Goal: Task Accomplishment & Management: Use online tool/utility

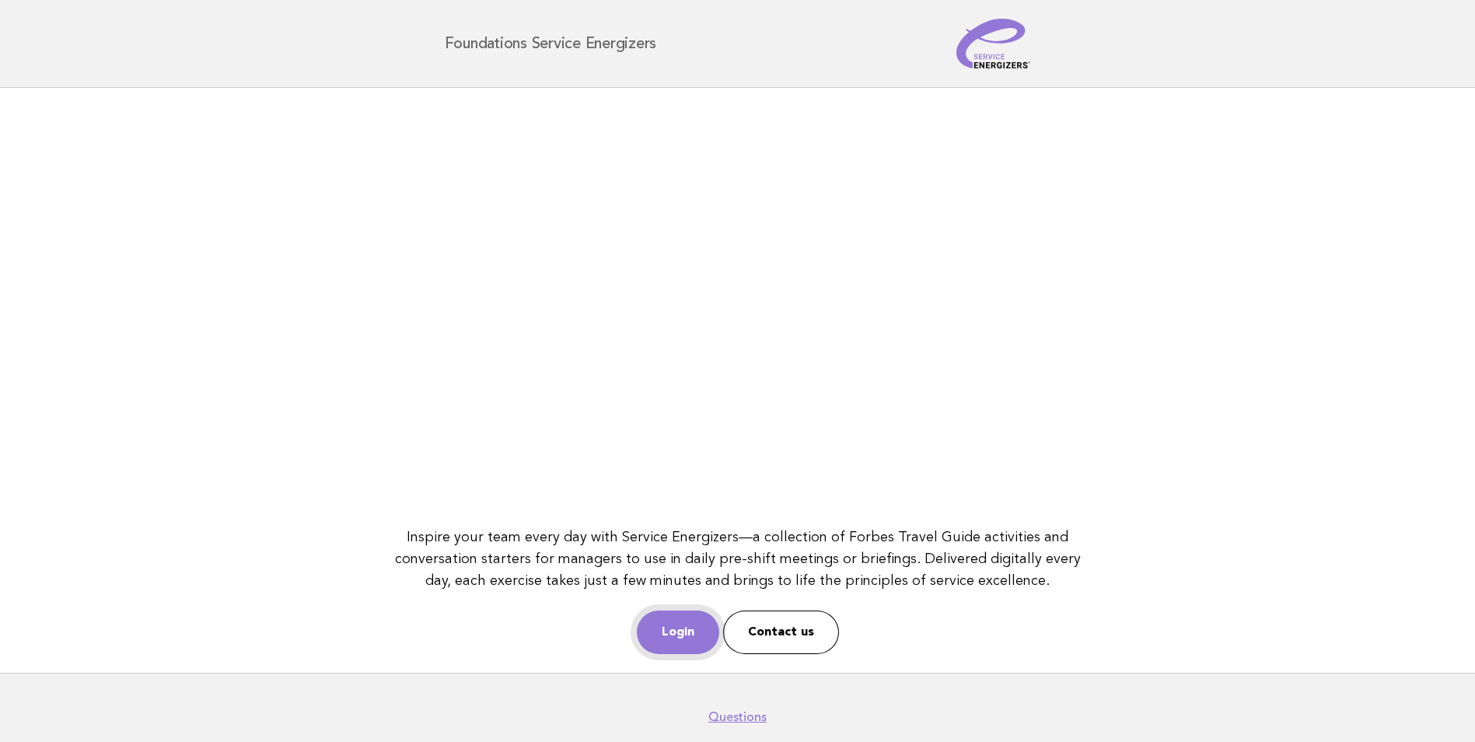
click at [694, 639] on link "Login" at bounding box center [678, 632] width 82 height 44
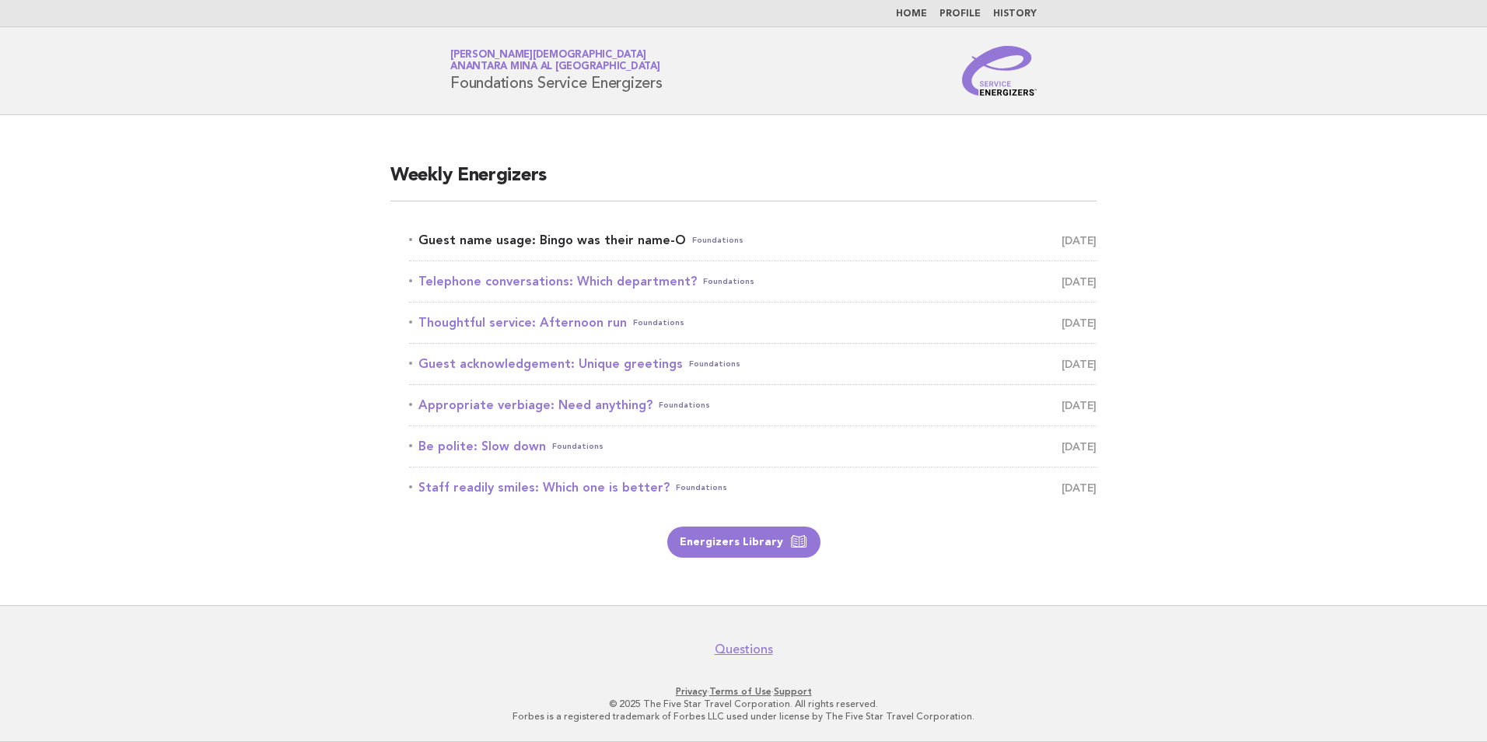
click at [600, 239] on link "Guest name usage: Bingo was their name-O Foundations October 12" at bounding box center [752, 240] width 687 height 22
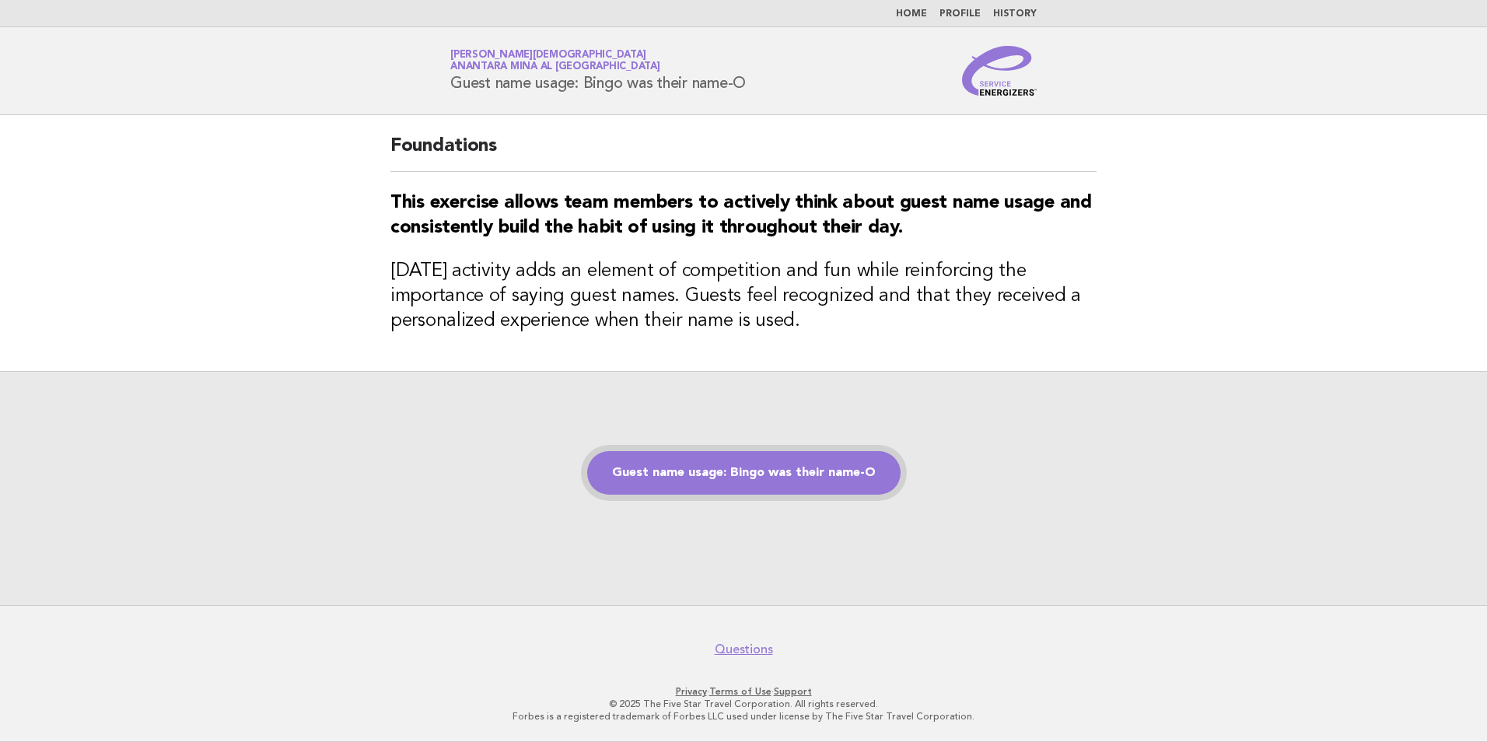
click at [679, 472] on link "Guest name usage: Bingo was their name-O" at bounding box center [743, 473] width 313 height 44
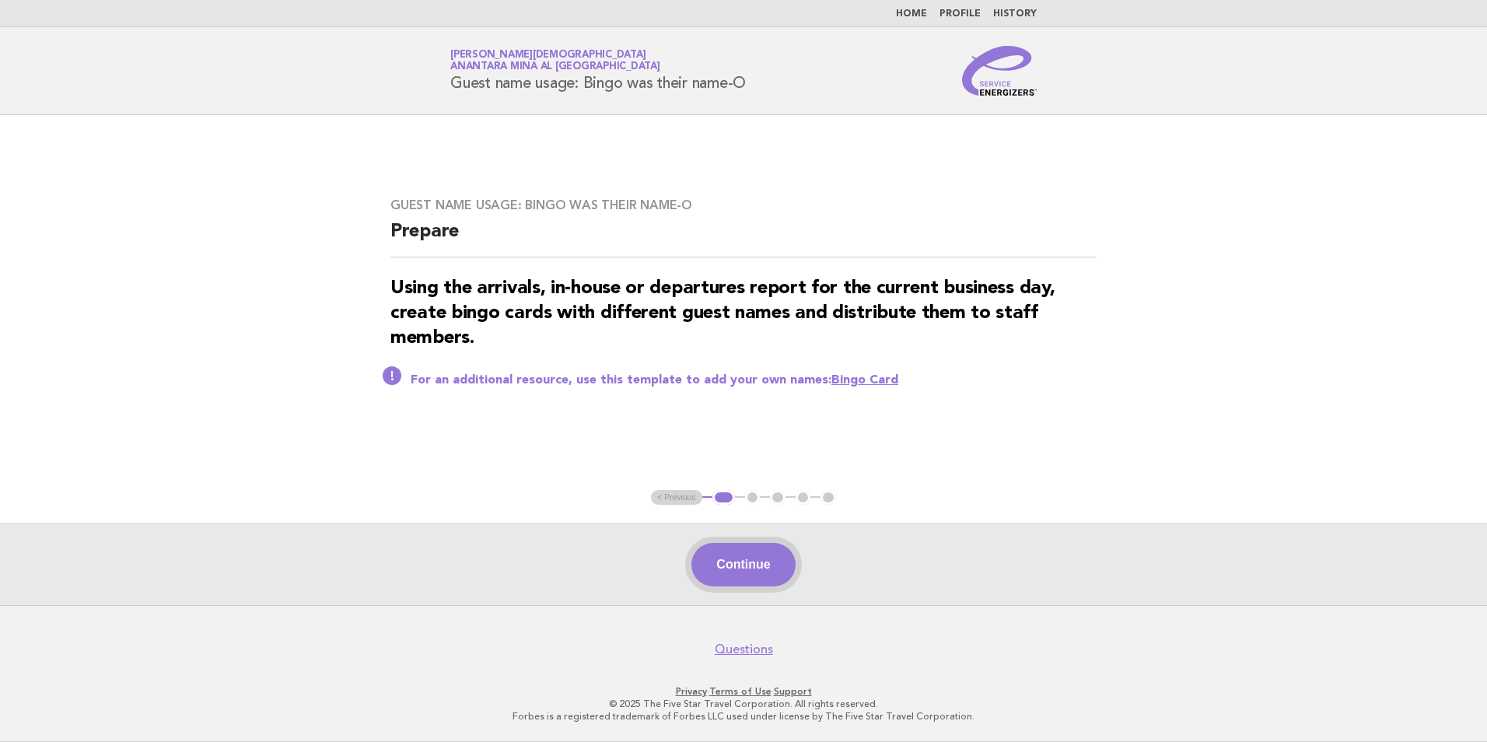
click at [699, 557] on button "Continue" at bounding box center [742, 565] width 103 height 44
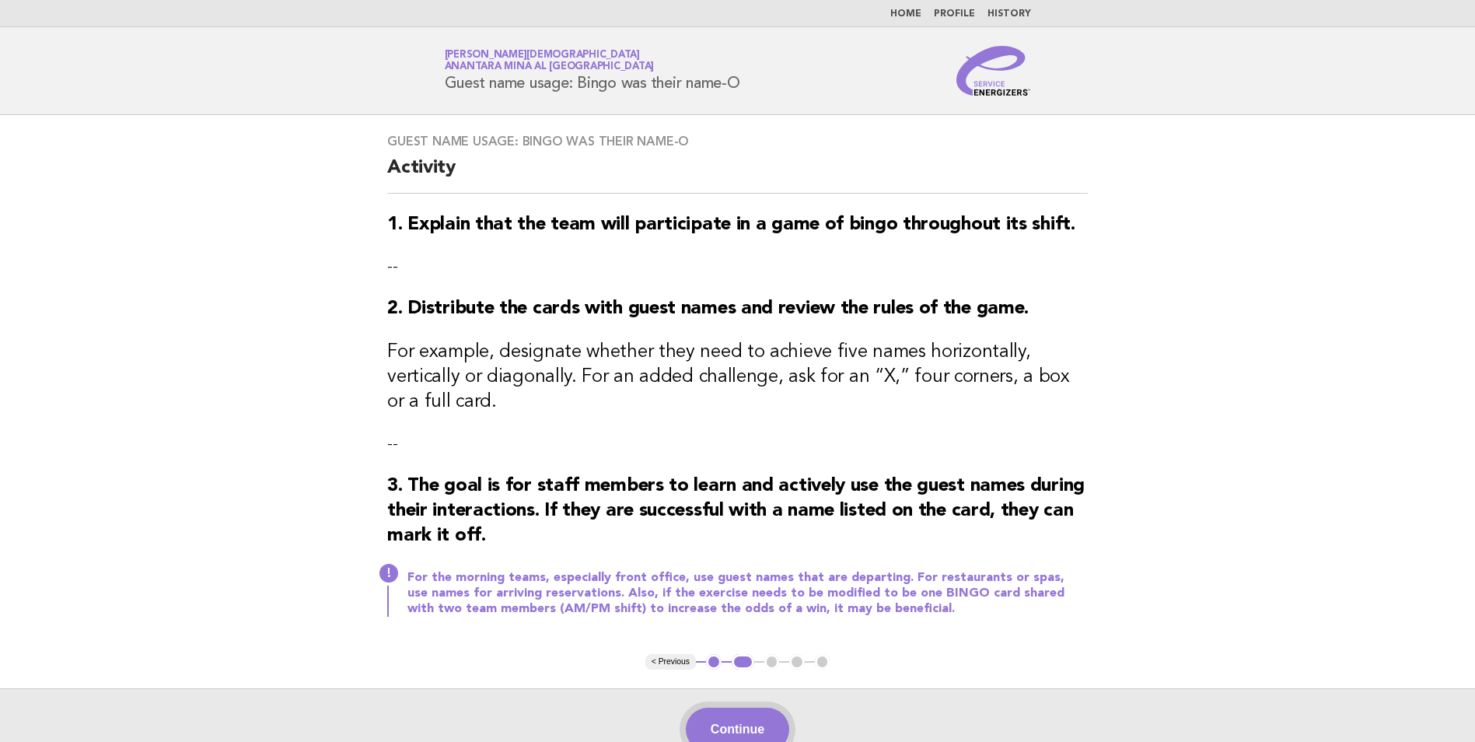
click at [729, 715] on button "Continue" at bounding box center [737, 730] width 103 height 44
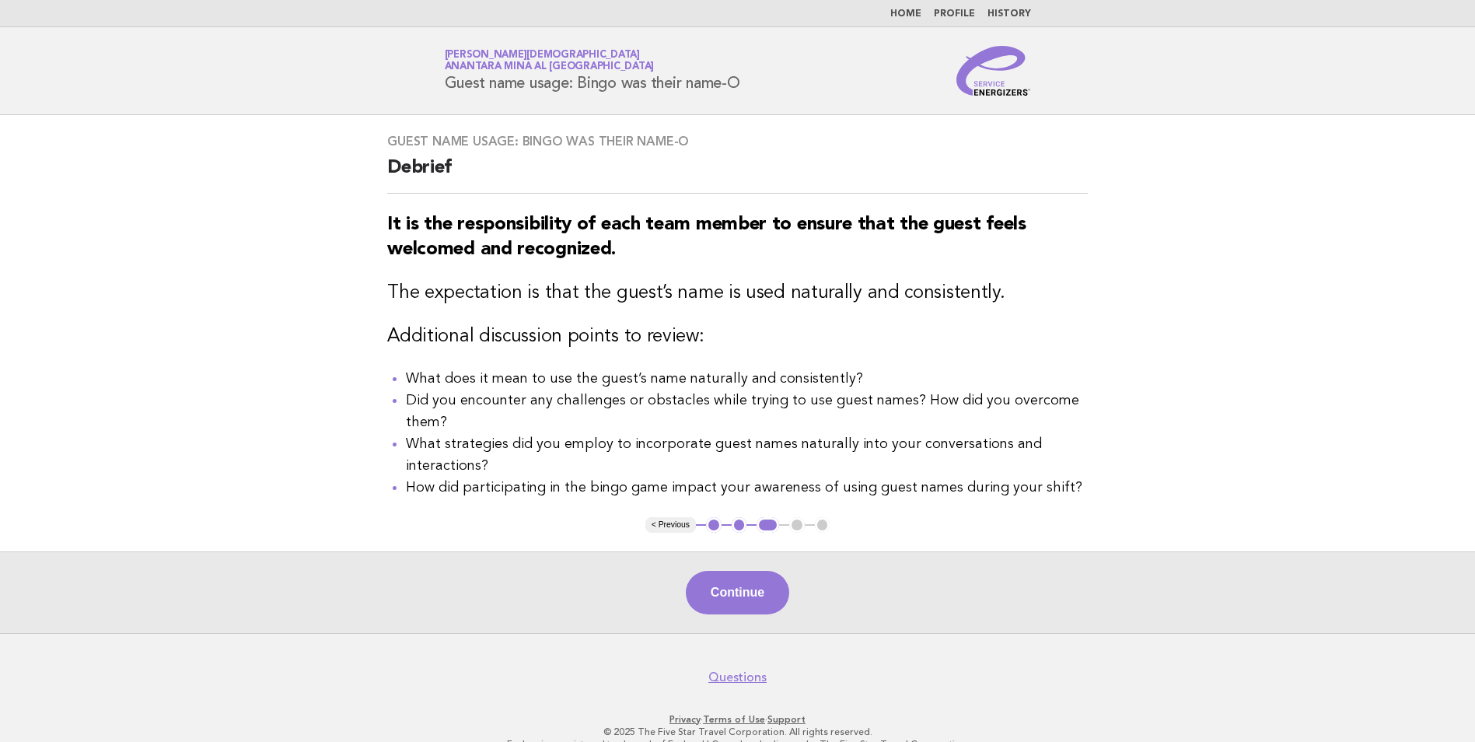
click at [726, 601] on button "Continue" at bounding box center [737, 593] width 103 height 44
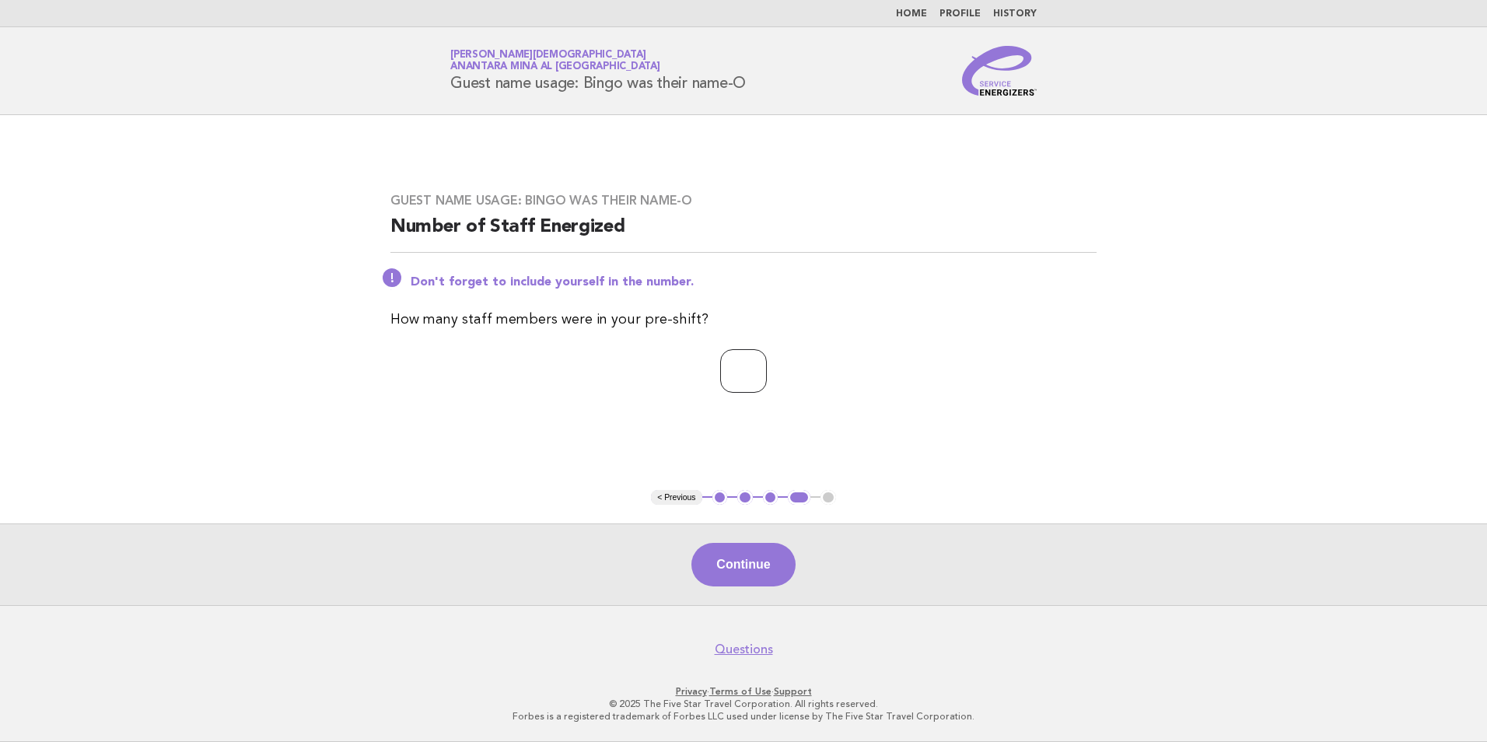
type input "*"
click at [765, 372] on input "*" at bounding box center [743, 371] width 47 height 44
type input "*"
click at [751, 580] on button "Continue" at bounding box center [742, 565] width 103 height 44
